Goal: Task Accomplishment & Management: Complete application form

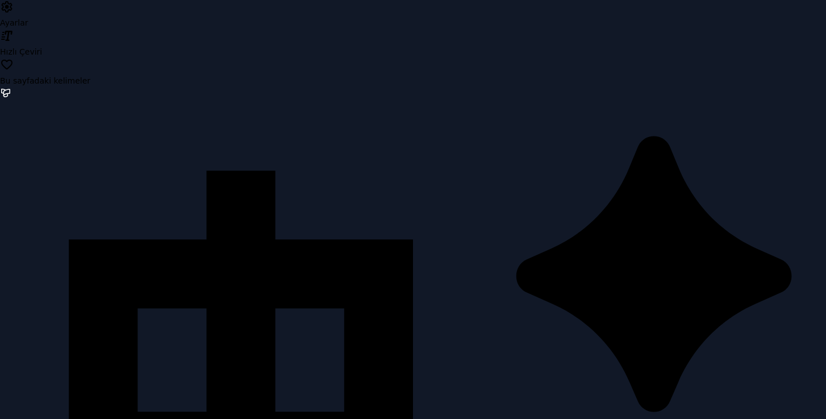
type input "**"
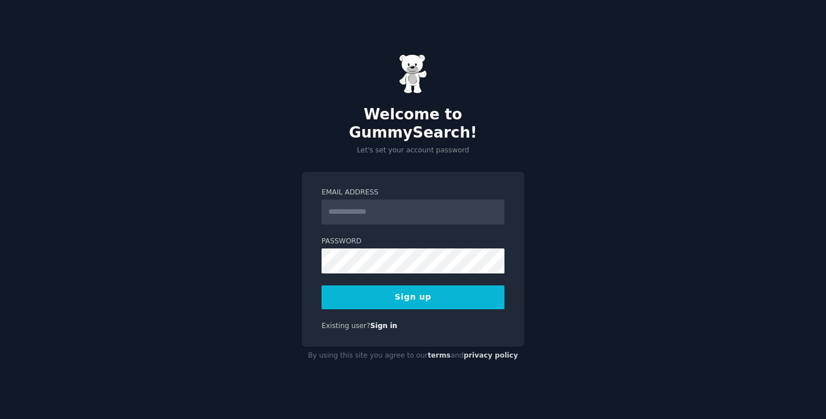
click at [362, 206] on input "Email Address" at bounding box center [413, 211] width 183 height 25
type input "**********"
click at [389, 291] on button "Sign up" at bounding box center [413, 297] width 183 height 24
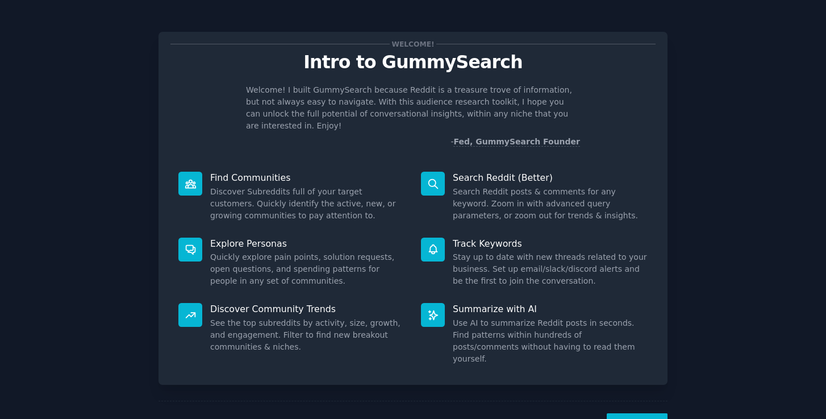
scroll to position [26, 0]
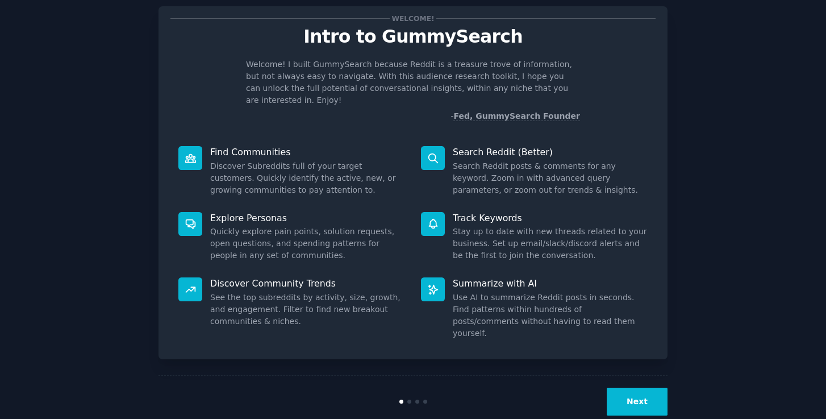
click at [624, 387] on button "Next" at bounding box center [637, 401] width 61 height 28
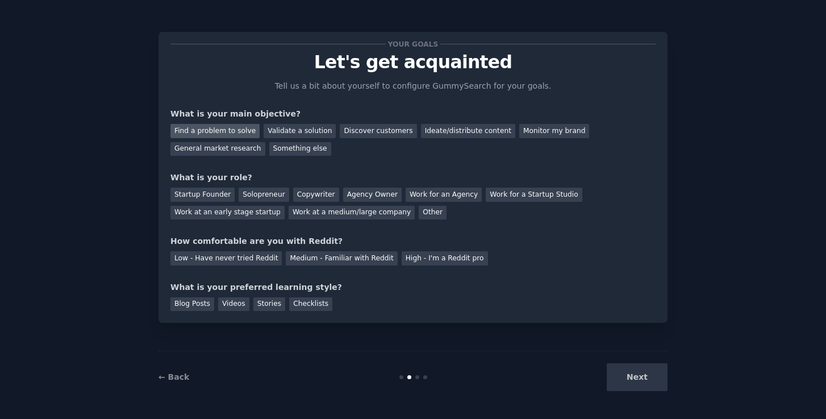
click at [184, 134] on div "Find a problem to solve" at bounding box center [214, 131] width 89 height 14
click at [226, 152] on div "General market research" at bounding box center [217, 149] width 95 height 14
click at [237, 131] on div "Find a problem to solve" at bounding box center [214, 131] width 89 height 14
click at [281, 135] on div "Validate a solution" at bounding box center [300, 131] width 72 height 14
click at [232, 134] on div "Find a problem to solve" at bounding box center [214, 131] width 89 height 14
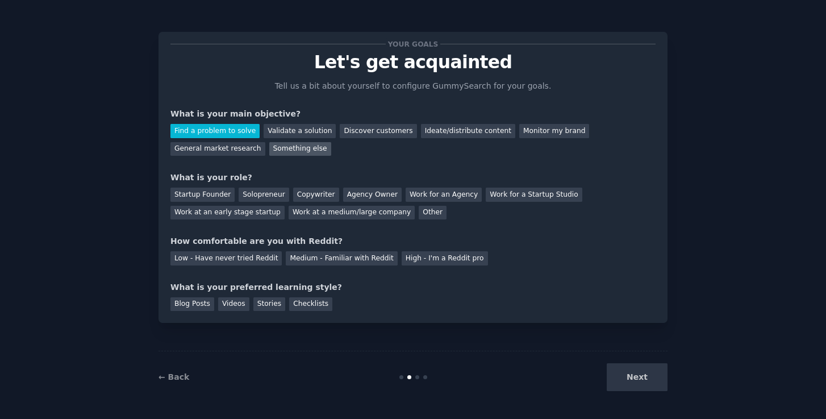
click at [287, 152] on div "Something else" at bounding box center [300, 149] width 62 height 14
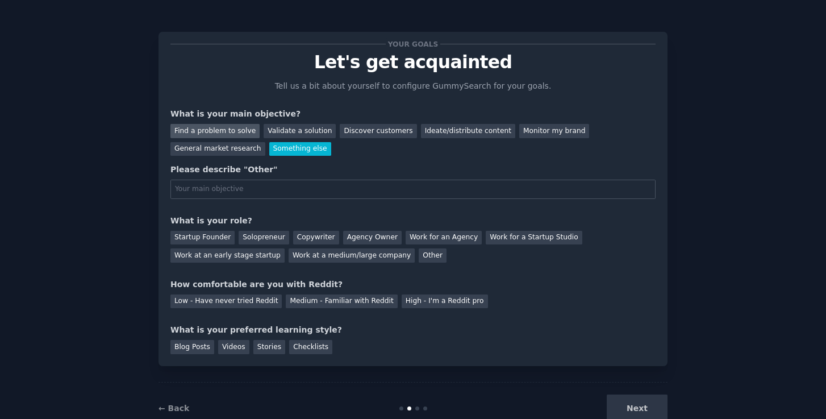
click at [227, 134] on div "Find a problem to solve" at bounding box center [214, 131] width 89 height 14
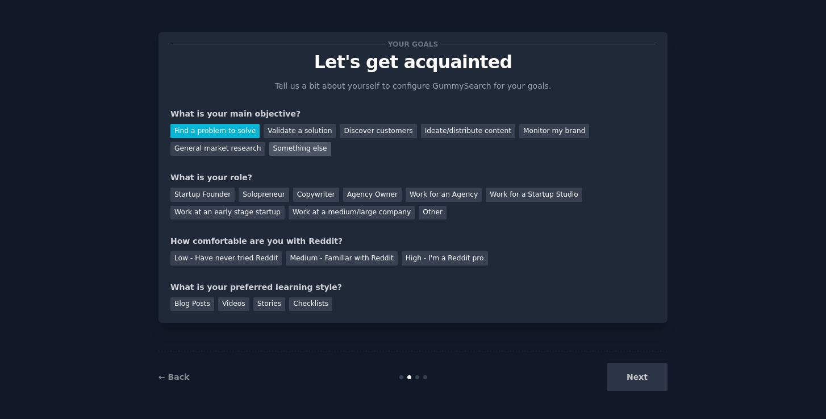
click at [269, 143] on div "Something else" at bounding box center [300, 149] width 62 height 14
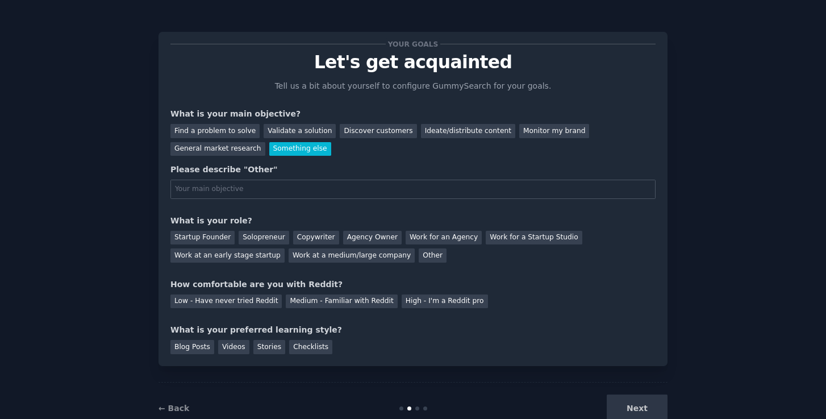
click at [253, 190] on input "text" at bounding box center [412, 189] width 485 height 19
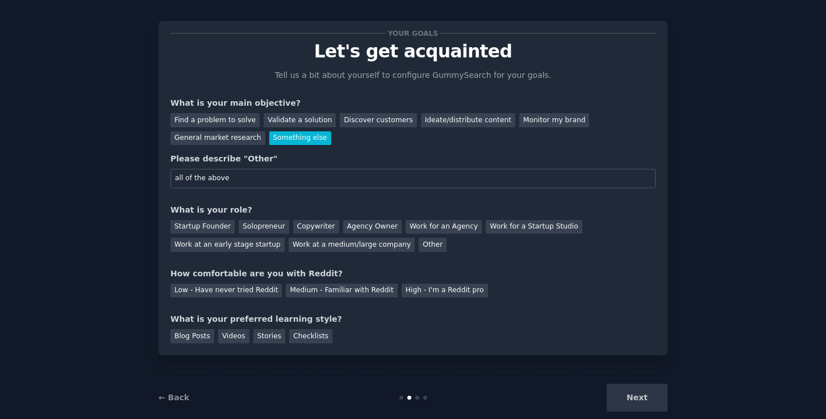
scroll to position [14, 0]
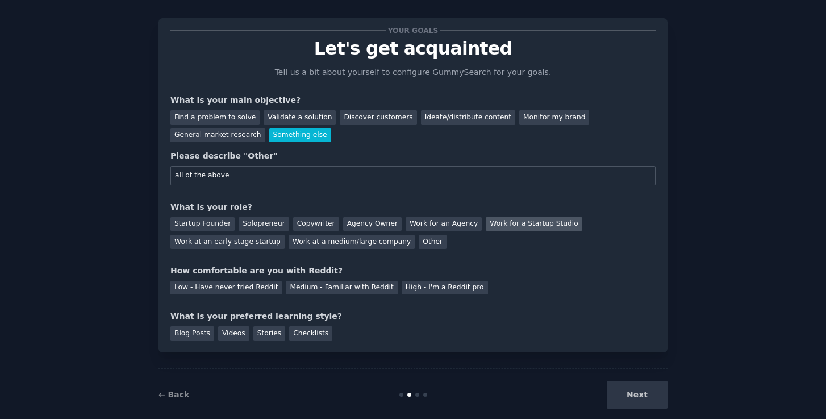
type input "all of the above"
click at [490, 227] on div "Work for a Startup Studio" at bounding box center [534, 224] width 96 height 14
click at [252, 242] on div "Work at an early stage startup" at bounding box center [227, 242] width 114 height 14
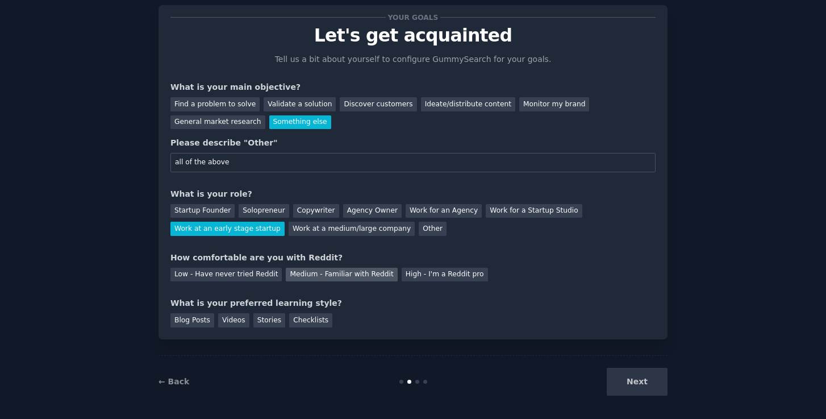
scroll to position [31, 0]
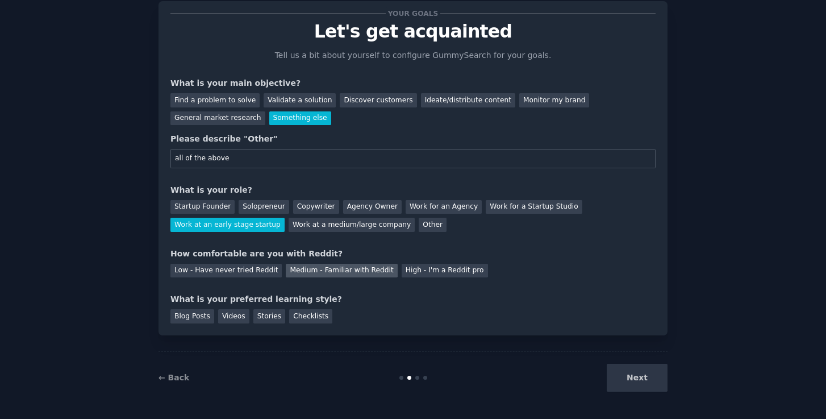
click at [347, 268] on div "Medium - Familiar with Reddit" at bounding box center [341, 271] width 111 height 14
click at [301, 322] on div "Checklists" at bounding box center [310, 316] width 43 height 14
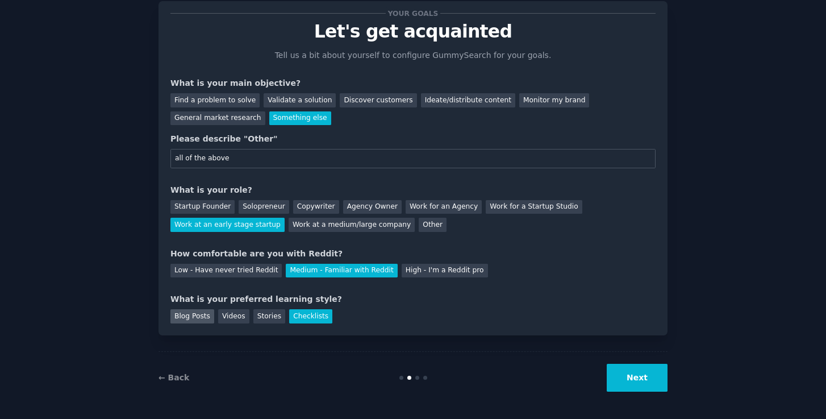
click at [210, 318] on div "Blog Posts" at bounding box center [192, 316] width 44 height 14
click at [624, 379] on button "Next" at bounding box center [637, 378] width 61 height 28
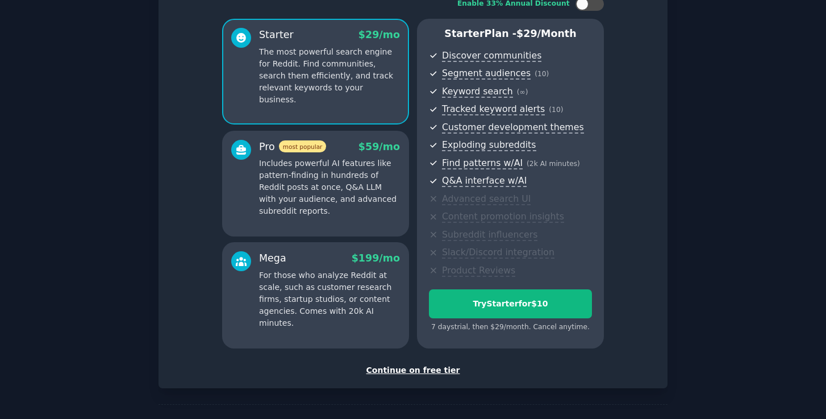
scroll to position [120, 0]
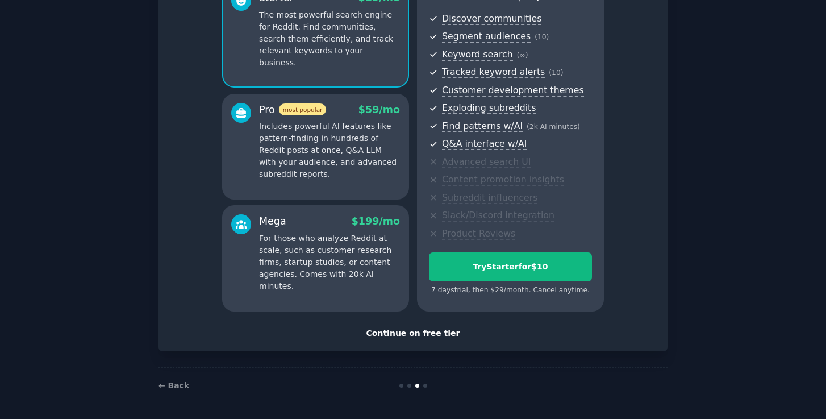
click at [405, 332] on div "Continue on free tier" at bounding box center [412, 333] width 485 height 12
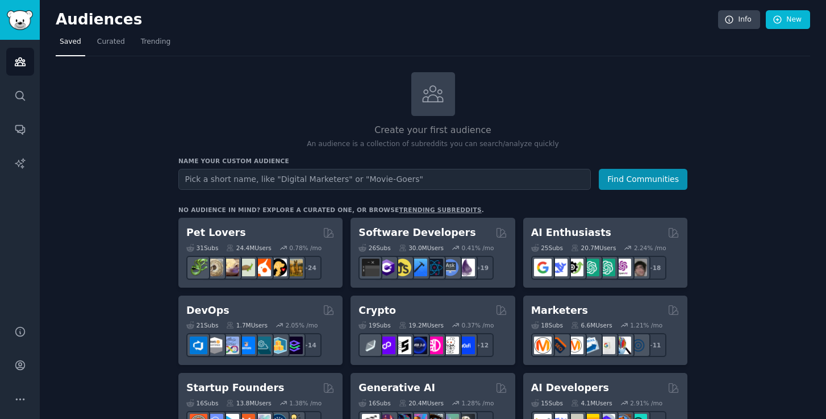
click at [310, 182] on input "text" at bounding box center [384, 179] width 412 height 21
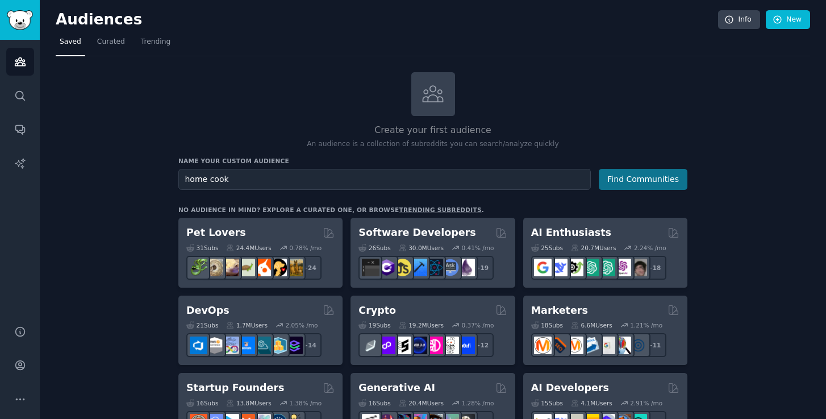
type input "home cook"
click at [625, 174] on button "Find Communities" at bounding box center [643, 179] width 89 height 21
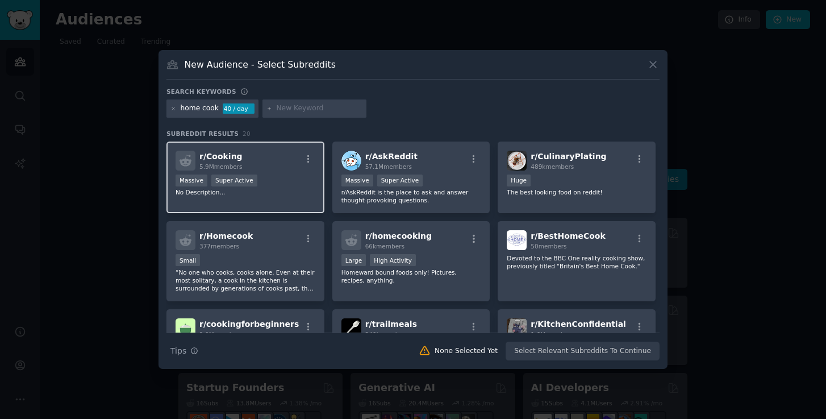
click at [256, 167] on div "r/ Cooking 5.9M members" at bounding box center [246, 161] width 140 height 20
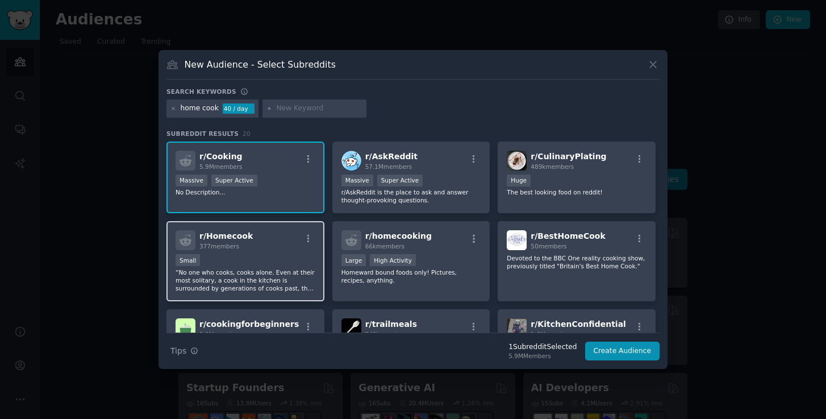
click at [257, 269] on p "“No one who cooks, cooks alone. Even at their most solitary, a cook in the kitc…" at bounding box center [246, 280] width 140 height 24
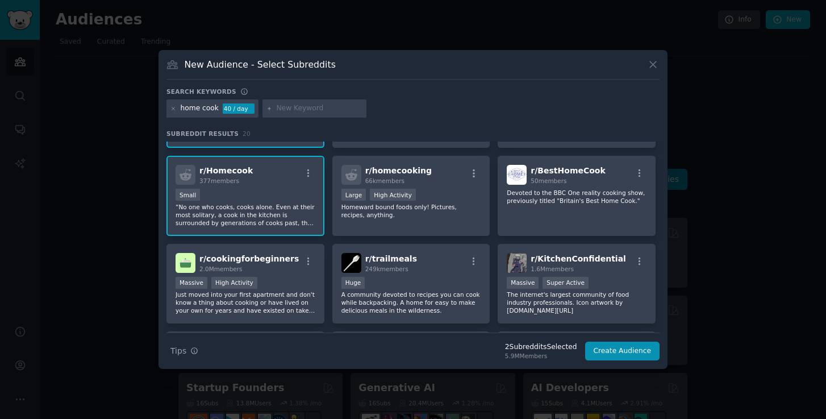
scroll to position [68, 0]
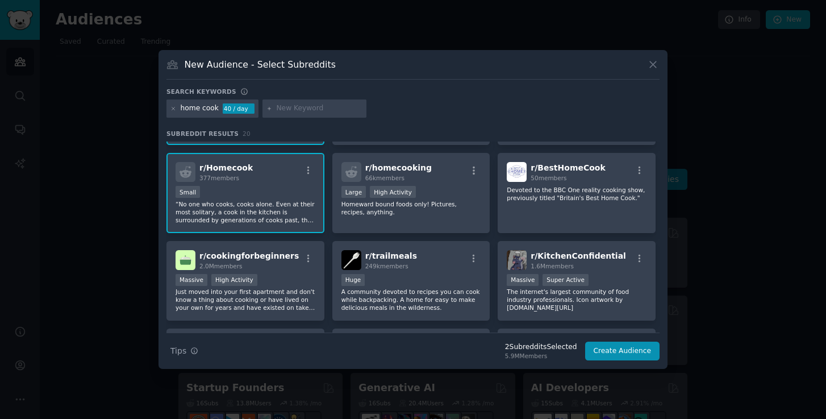
click at [257, 214] on p "“No one who cooks, cooks alone. Even at their most solitary, a cook in the kitc…" at bounding box center [246, 212] width 140 height 24
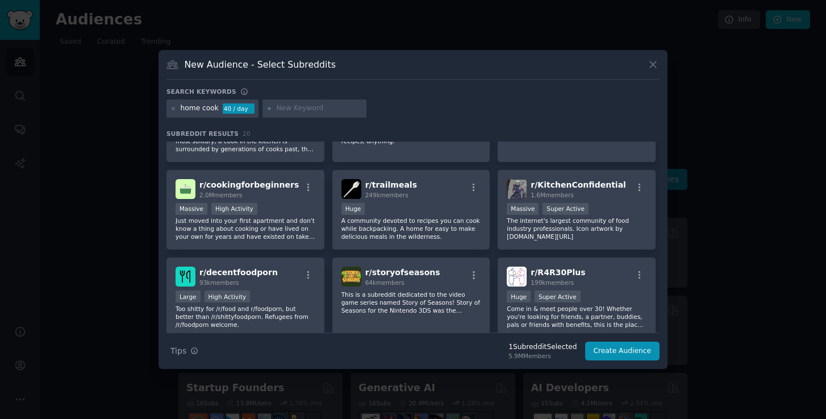
scroll to position [142, 0]
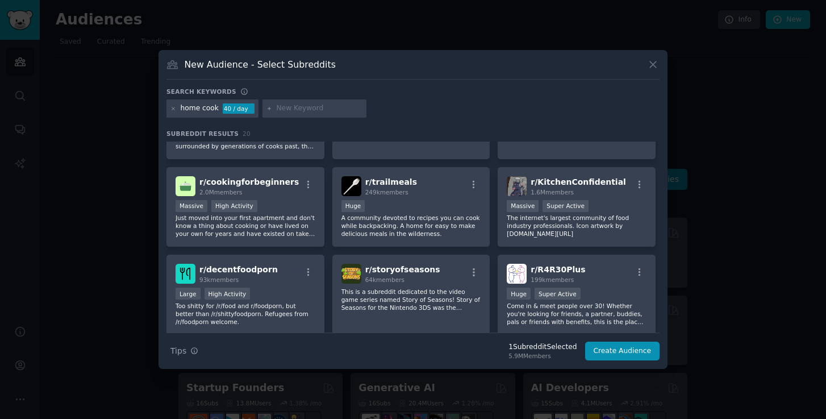
click at [280, 107] on input "text" at bounding box center [319, 108] width 86 height 10
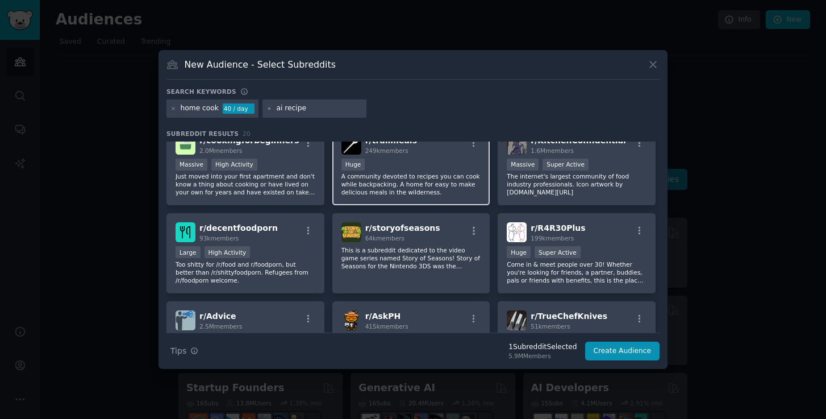
scroll to position [0, 0]
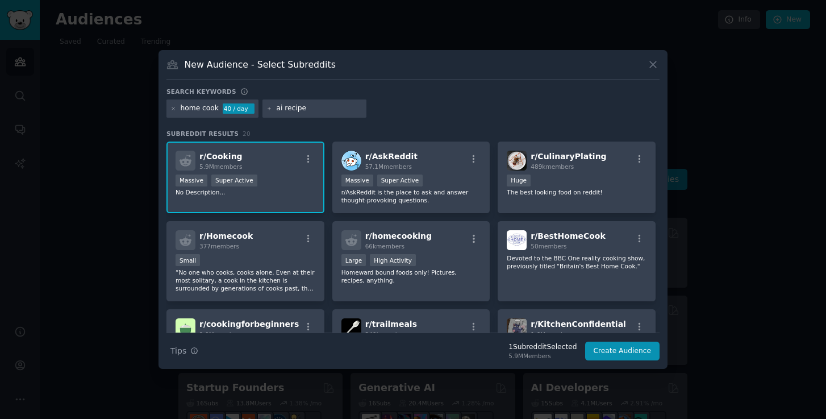
type input "ai recipe"
click at [365, 107] on div "home cook 40 / day ai recipe" at bounding box center [412, 110] width 493 height 22
click at [268, 110] on icon at bounding box center [269, 109] width 6 height 6
click at [298, 116] on div "ai recipe" at bounding box center [314, 108] width 105 height 18
click at [299, 110] on input "ai recipe" at bounding box center [319, 108] width 86 height 10
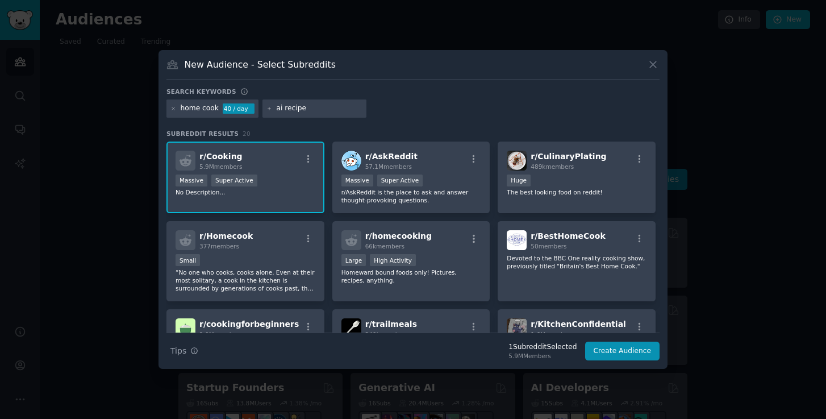
click at [306, 108] on input "ai recipe" at bounding box center [319, 108] width 86 height 10
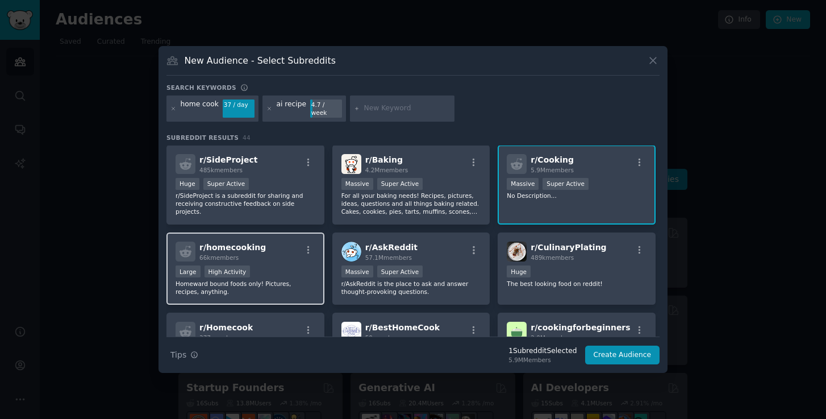
scroll to position [1, 0]
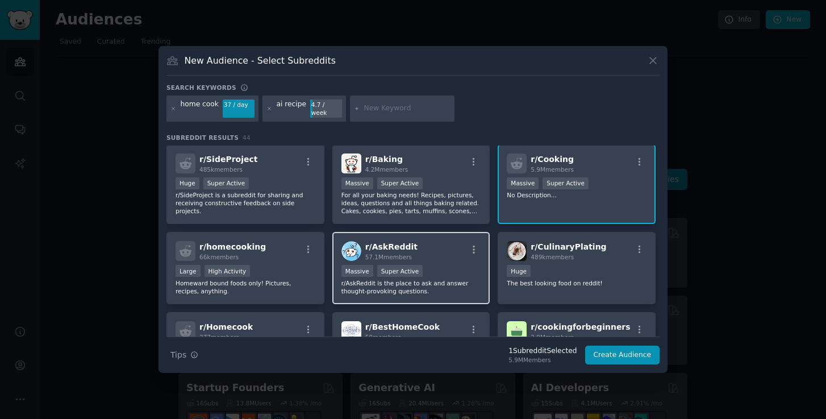
click at [397, 242] on span "r/ AskReddit" at bounding box center [391, 246] width 52 height 9
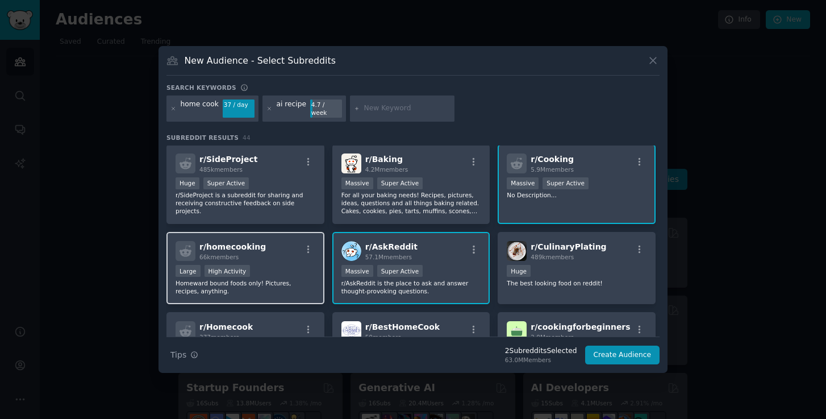
click at [278, 241] on div "r/ homecooking 66k members" at bounding box center [246, 251] width 140 height 20
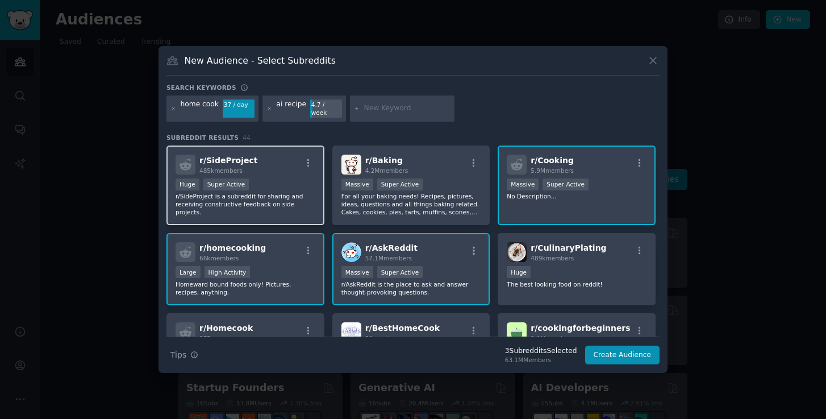
click at [270, 170] on div "r/ SideProject 485k members" at bounding box center [246, 165] width 140 height 20
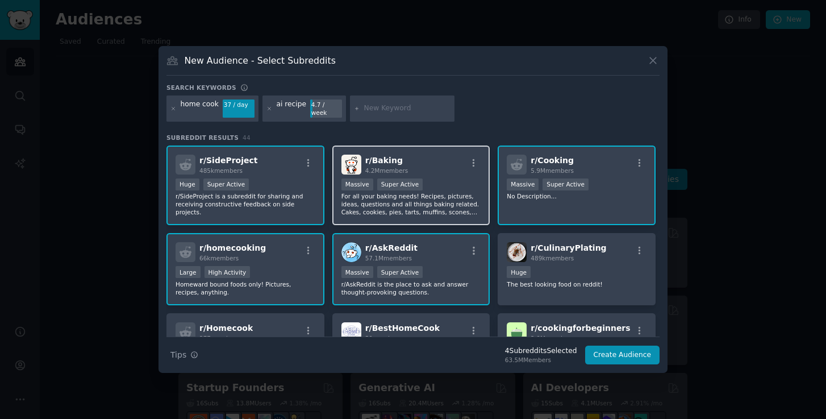
click at [449, 164] on div "r/ Baking 4.2M members" at bounding box center [411, 165] width 140 height 20
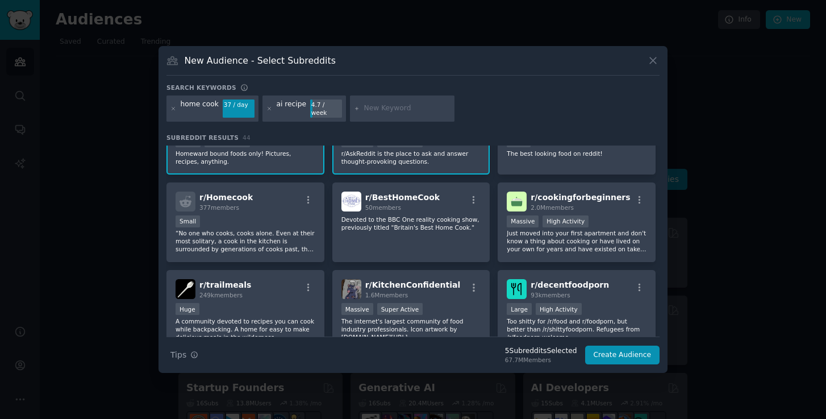
scroll to position [112, 0]
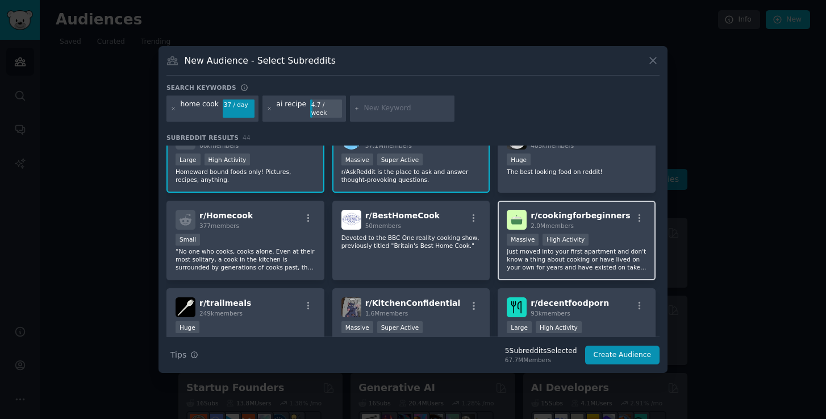
click at [621, 214] on div "r/ cookingforbeginners 2.0M members" at bounding box center [577, 220] width 140 height 20
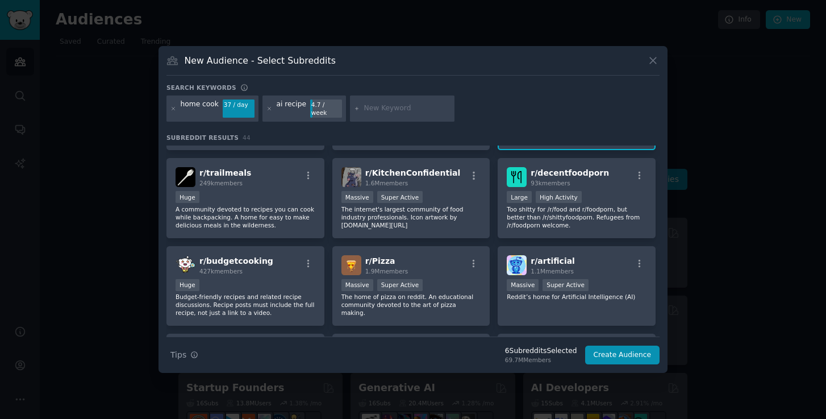
scroll to position [247, 0]
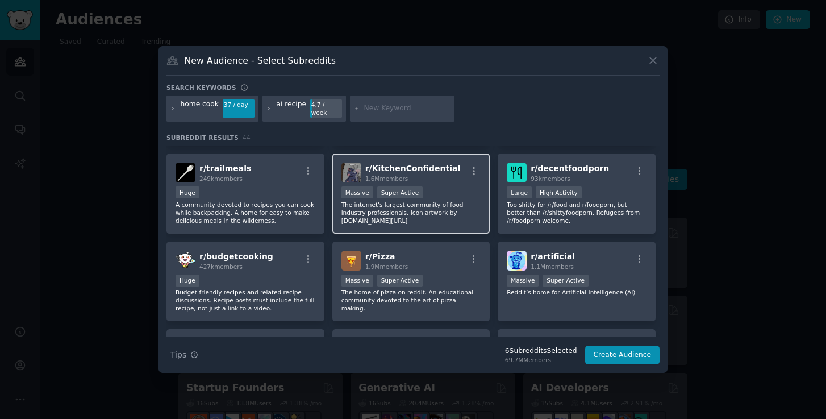
click at [447, 186] on div "Massive Super Active" at bounding box center [411, 193] width 140 height 14
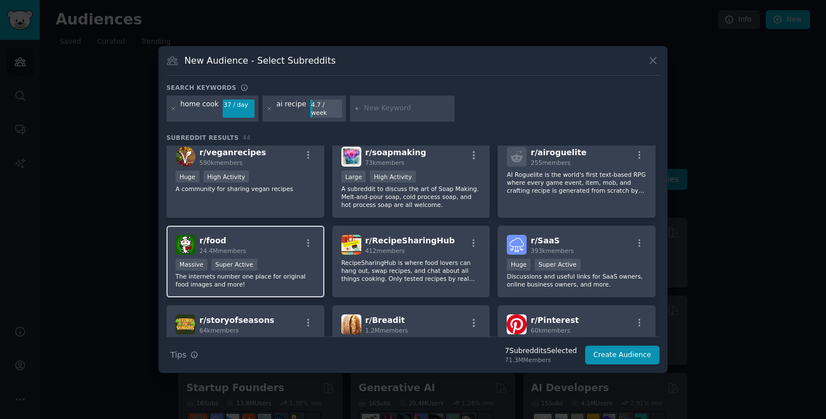
scroll to position [452, 0]
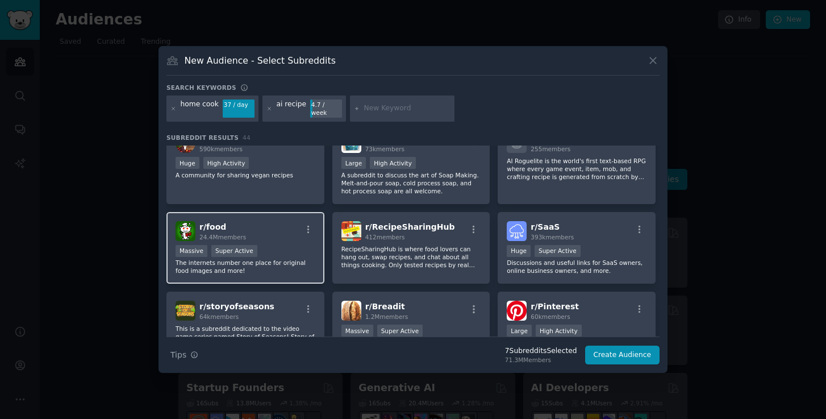
click at [295, 252] on div "Massive Super Active" at bounding box center [246, 252] width 140 height 14
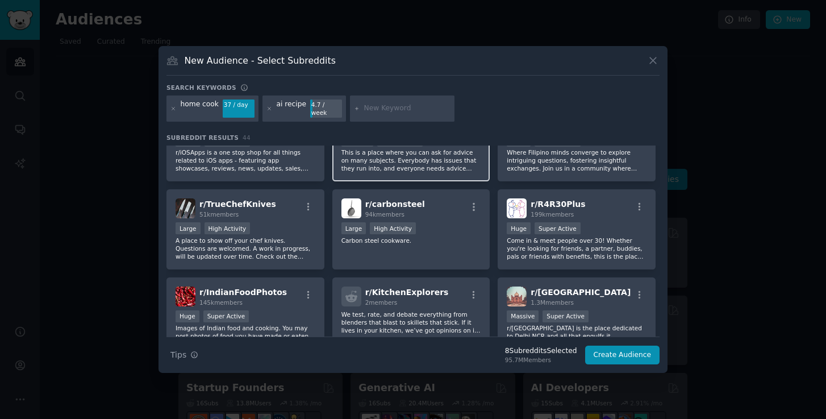
scroll to position [737, 0]
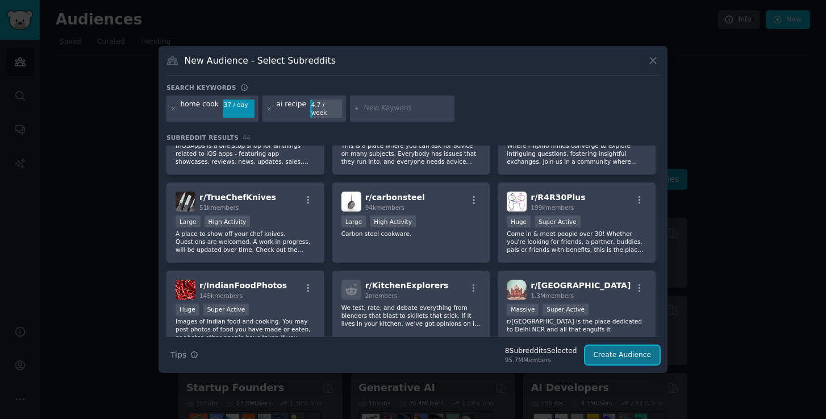
click at [615, 352] on button "Create Audience" at bounding box center [622, 354] width 75 height 19
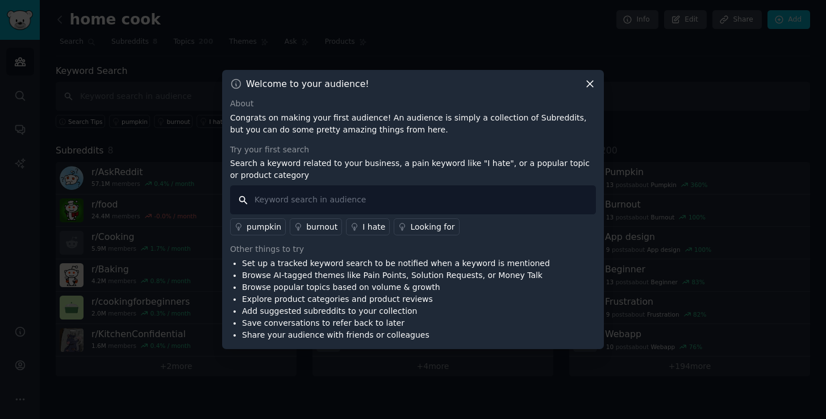
click at [345, 199] on input "text" at bounding box center [413, 199] width 366 height 29
click at [425, 224] on div "Looking for" at bounding box center [432, 227] width 44 height 12
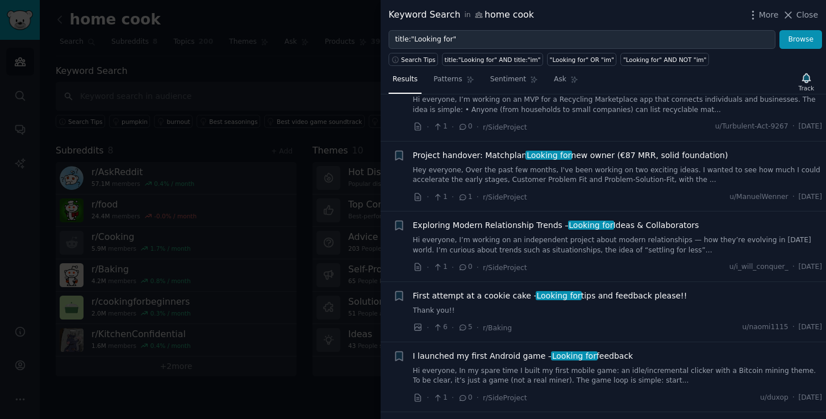
scroll to position [230, 0]
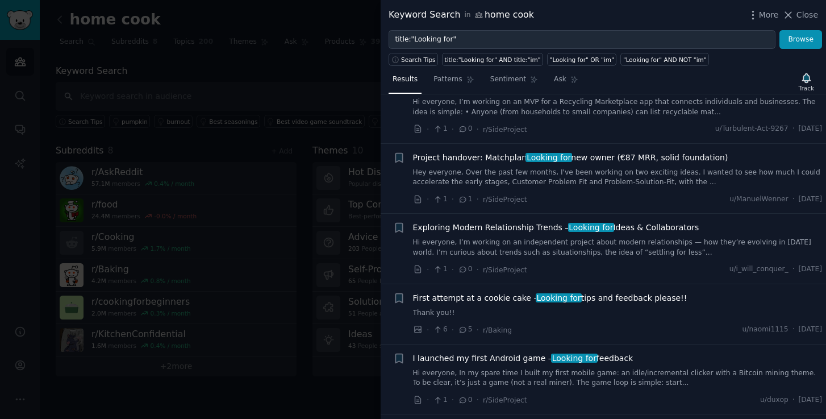
click at [480, 228] on span "Exploring Modern Relationship Trends – Looking for Ideas & Collaborators" at bounding box center [556, 228] width 286 height 12
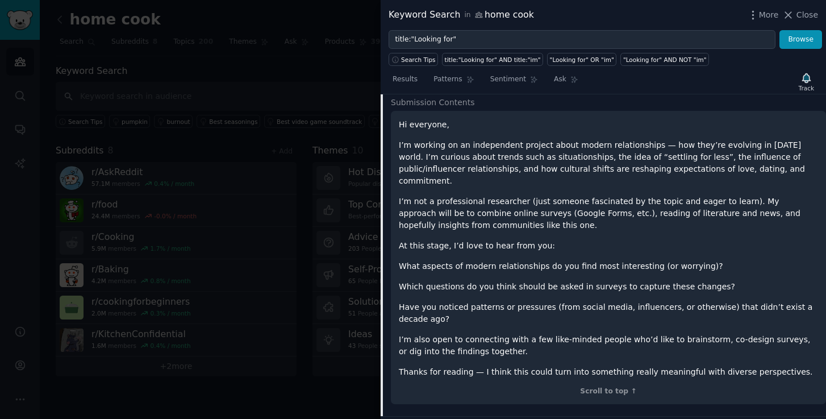
scroll to position [453, 0]
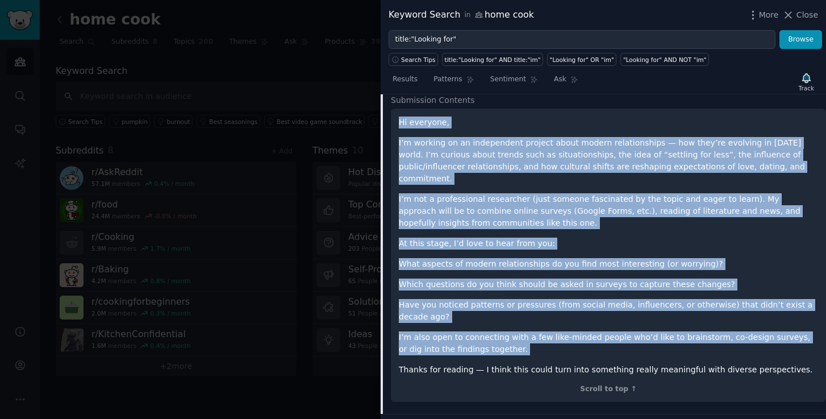
drag, startPoint x: 398, startPoint y: 120, endPoint x: 768, endPoint y: 348, distance: 434.1
click at [768, 348] on div "Hi everyone, I’m working on an independent project about modern relationships —…" at bounding box center [608, 256] width 435 height 294
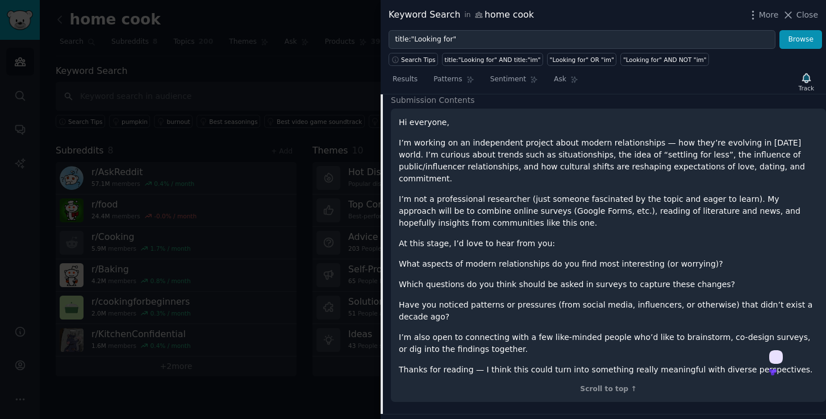
click at [773, 368] on icon at bounding box center [772, 371] width 7 height 7
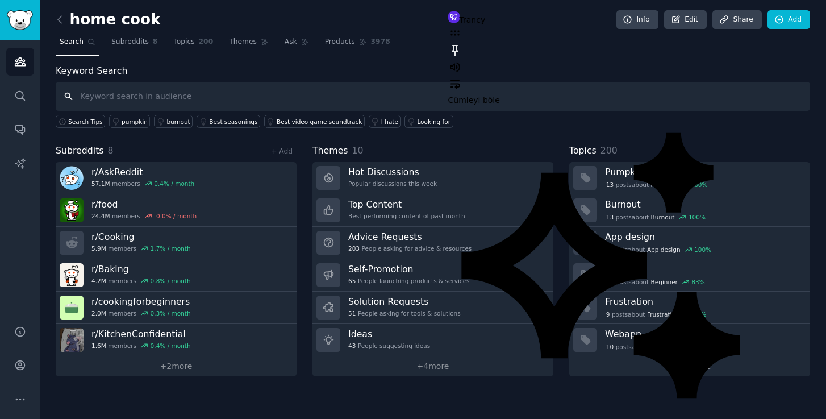
scroll to position [115, 0]
click at [227, 401] on div "home cook Info Edit Share Add Search Subreddits 8 Topics 200 Themes Ask Product…" at bounding box center [433, 209] width 786 height 419
